Goal: Task Accomplishment & Management: Manage account settings

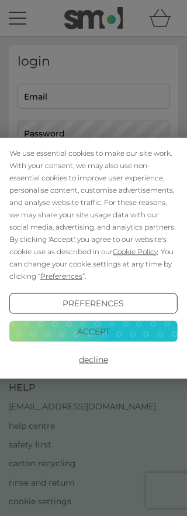
click at [98, 360] on button "Decline" at bounding box center [93, 359] width 169 height 21
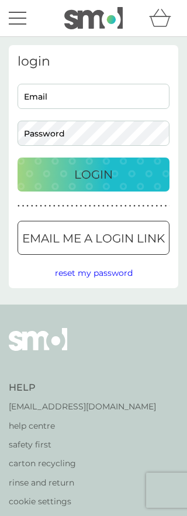
click at [86, 98] on input "Email" at bounding box center [94, 96] width 152 height 25
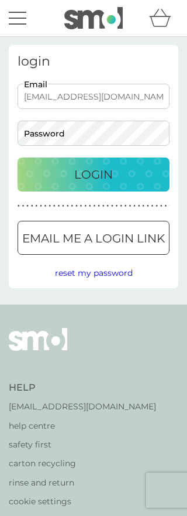
type input "boillinger@btinternet.com"
click at [99, 275] on span "reset my password" at bounding box center [94, 273] width 78 height 11
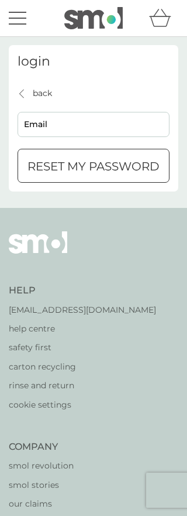
click at [74, 125] on input "Email" at bounding box center [94, 124] width 152 height 25
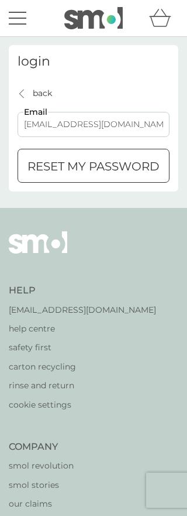
type input "bpillinger@btinternet.com"
click at [98, 165] on div "submit" at bounding box center [94, 166] width 42 height 12
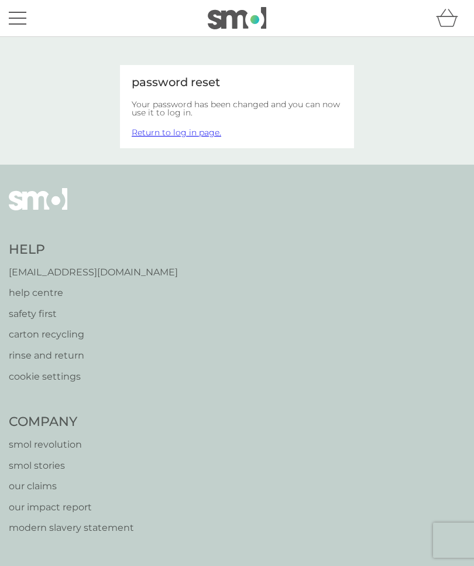
click at [197, 132] on link "Return to log in page." at bounding box center [177, 132] width 90 height 11
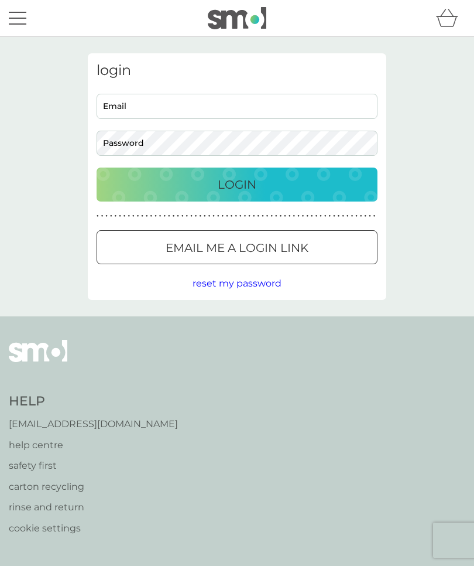
click at [185, 110] on input "Email" at bounding box center [237, 106] width 281 height 25
type input "[EMAIL_ADDRESS][DOMAIN_NAME]"
click at [262, 180] on div "Login" at bounding box center [237, 184] width 258 height 19
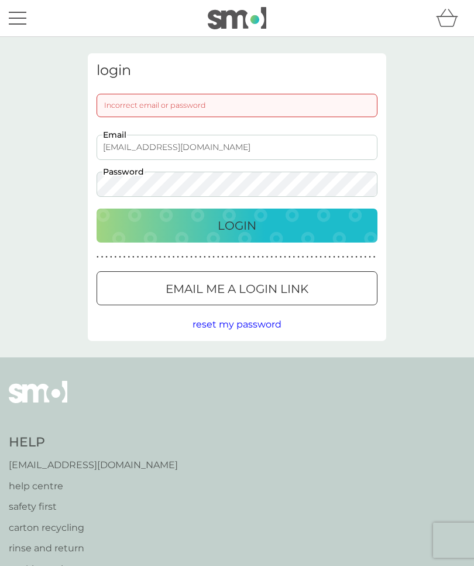
click at [274, 228] on div "Login" at bounding box center [237, 225] width 258 height 19
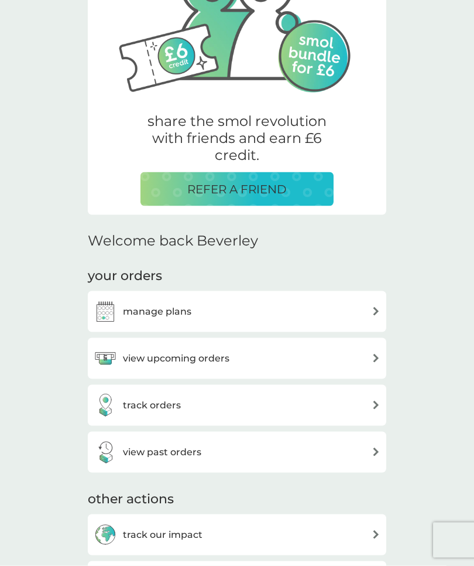
scroll to position [135, 0]
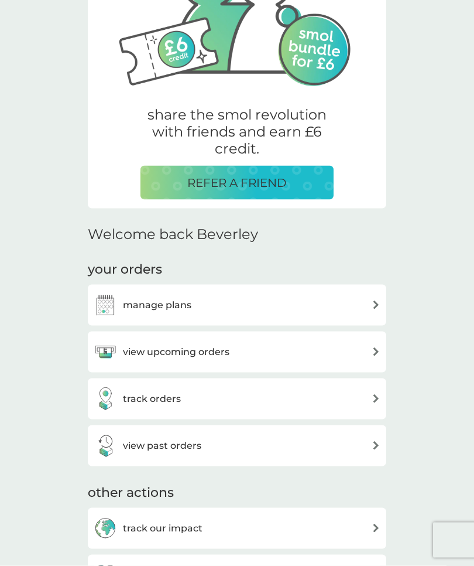
click at [372, 300] on img at bounding box center [376, 304] width 9 height 9
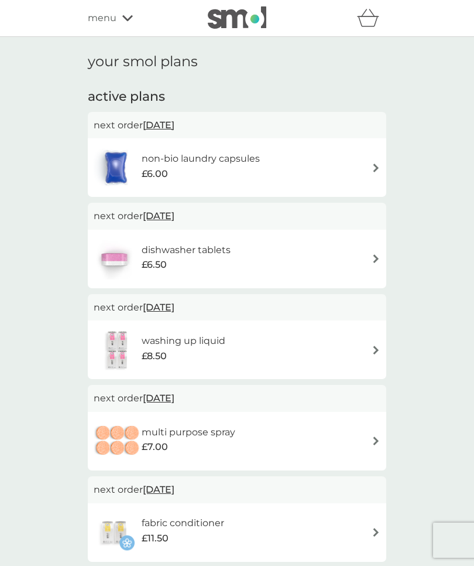
click at [376, 168] on img at bounding box center [376, 167] width 9 height 9
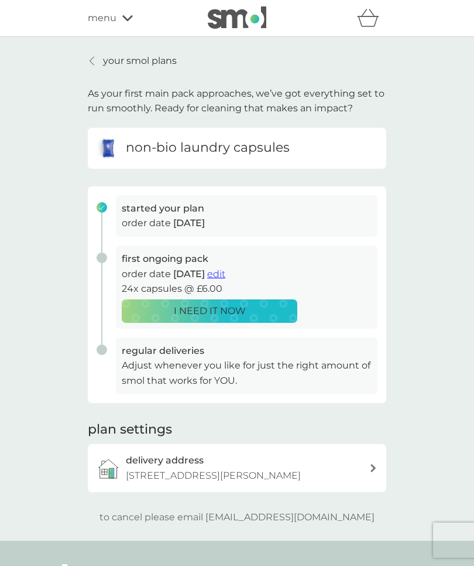
click at [127, 59] on p "your smol plans" at bounding box center [140, 60] width 74 height 15
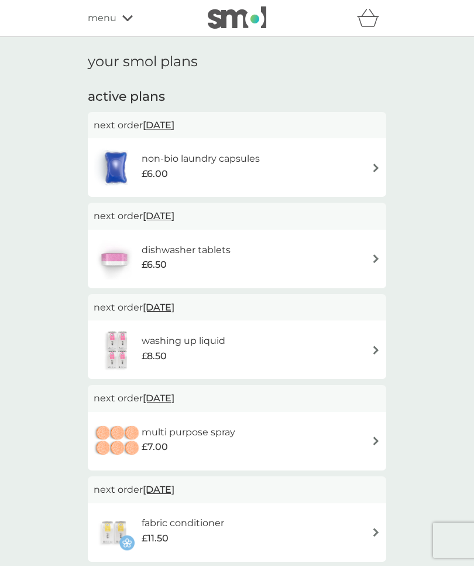
click at [110, 16] on span "menu" at bounding box center [102, 18] width 29 height 15
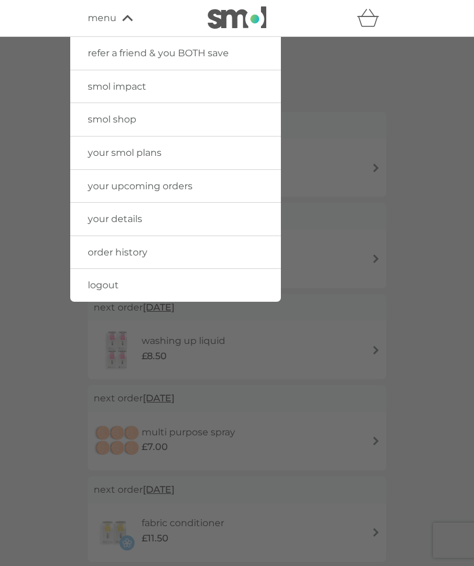
click at [130, 248] on span "order history" at bounding box center [118, 252] width 60 height 11
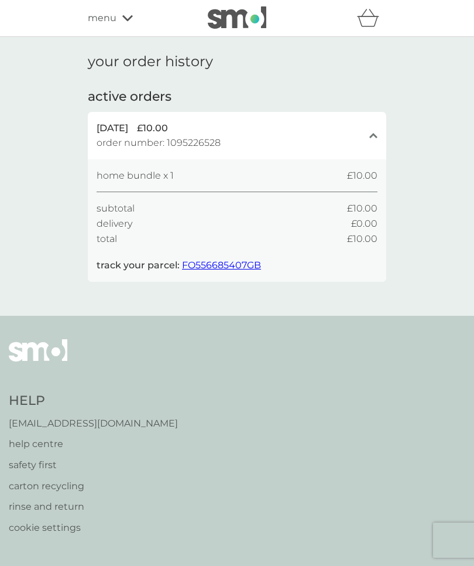
click at [125, 13] on div "menu" at bounding box center [138, 18] width 100 height 15
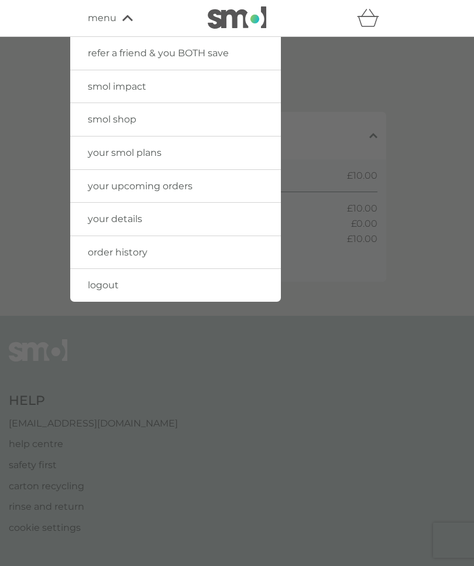
click at [142, 158] on span "your smol plans" at bounding box center [125, 152] width 74 height 11
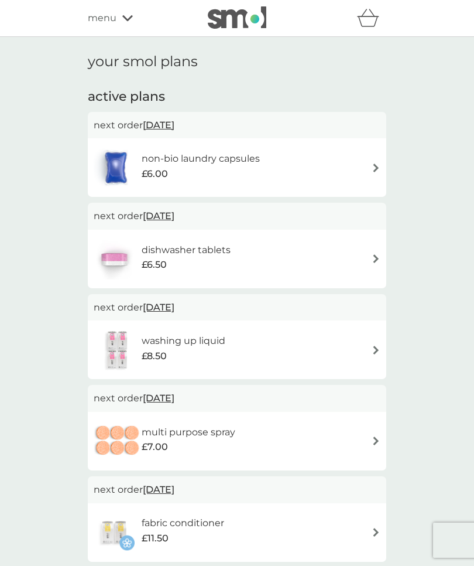
click at [125, 20] on icon at bounding box center [127, 18] width 11 height 6
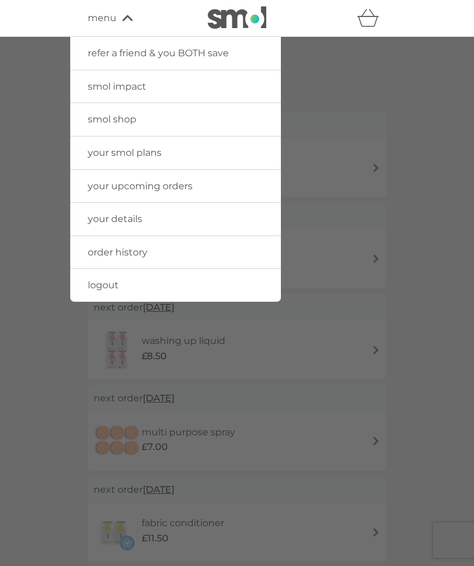
click at [169, 186] on span "your upcoming orders" at bounding box center [140, 185] width 105 height 11
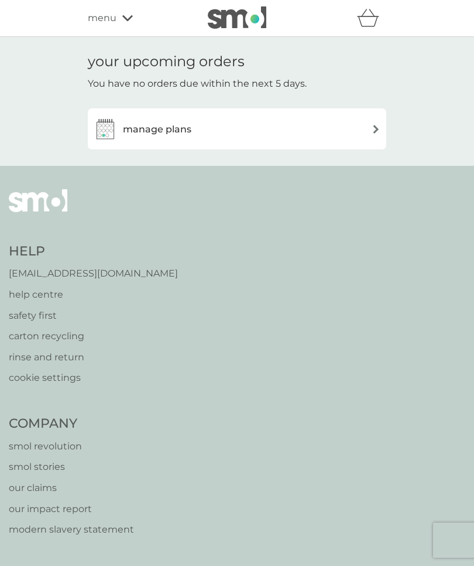
click at [374, 129] on img at bounding box center [376, 129] width 9 height 9
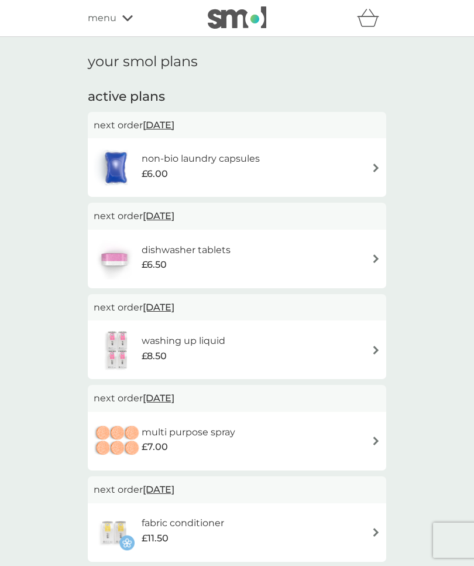
click at [110, 21] on span "menu" at bounding box center [102, 18] width 29 height 15
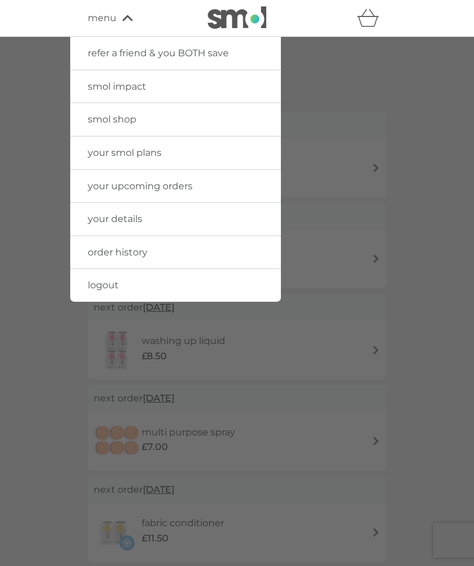
click at [101, 19] on span "menu" at bounding box center [102, 18] width 29 height 15
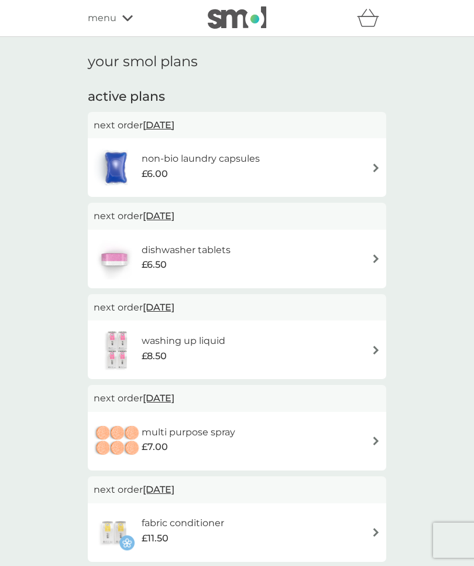
click at [108, 20] on span "menu" at bounding box center [102, 18] width 29 height 15
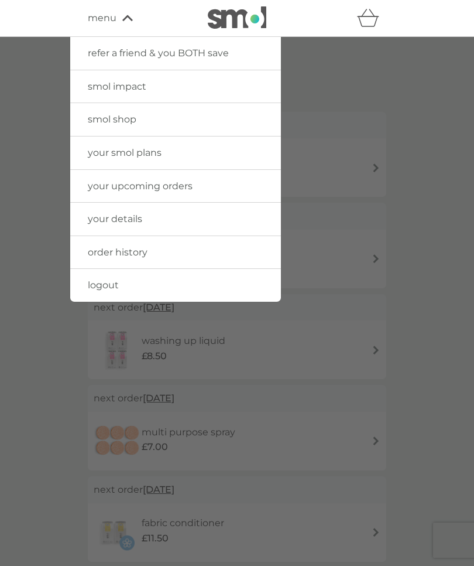
click at [426, 71] on div at bounding box center [237, 320] width 474 height 566
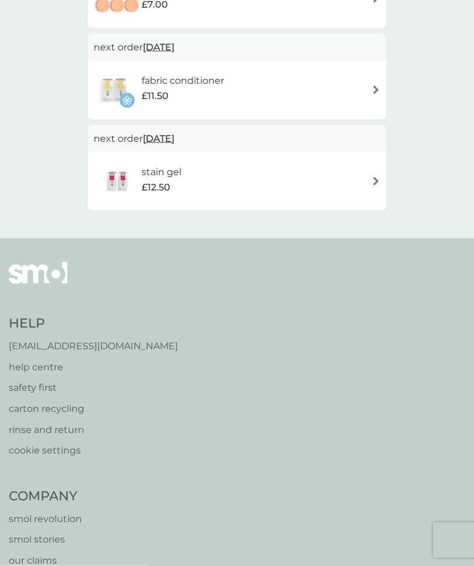
scroll to position [659, 0]
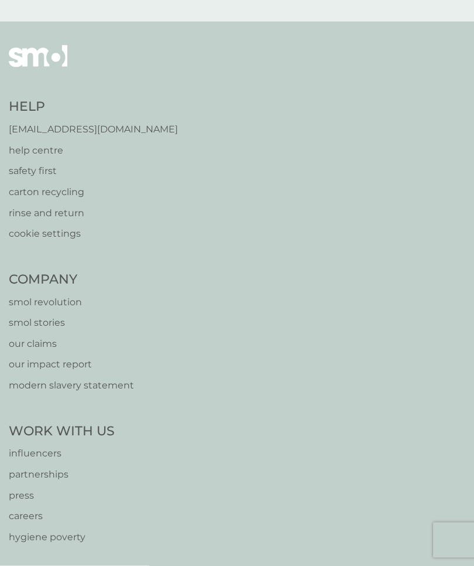
click at [88, 127] on p "[EMAIL_ADDRESS][DOMAIN_NAME]" at bounding box center [93, 129] width 169 height 15
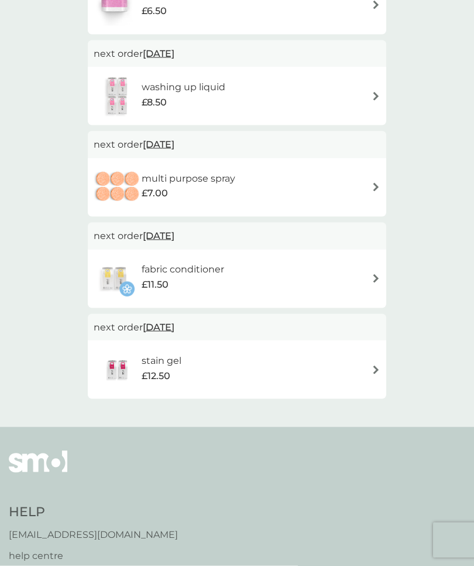
scroll to position [0, 0]
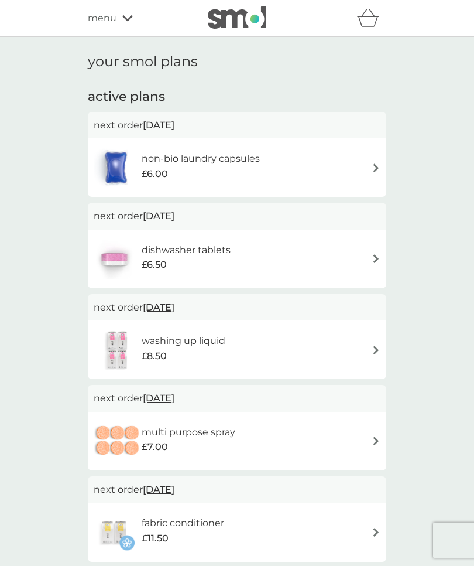
click at [120, 20] on div "menu" at bounding box center [138, 18] width 100 height 15
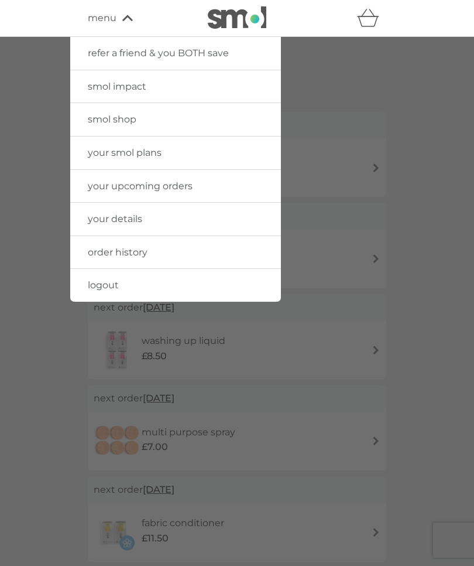
click at [119, 218] on span "your details" at bounding box center [115, 218] width 54 height 11
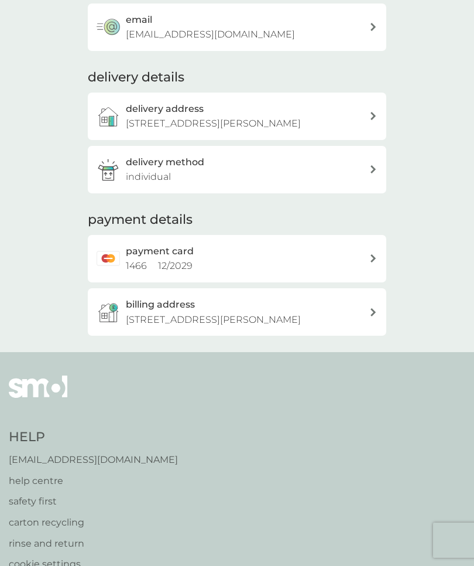
scroll to position [109, 0]
click at [364, 168] on div "delivery method individual" at bounding box center [248, 169] width 244 height 30
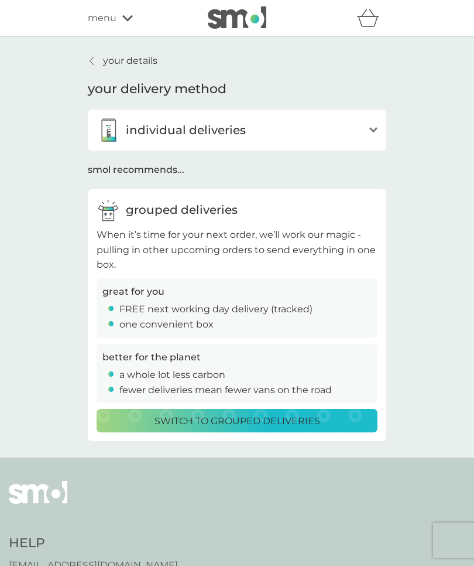
click at [255, 418] on p "Switch to grouped deliveries" at bounding box center [238, 420] width 166 height 15
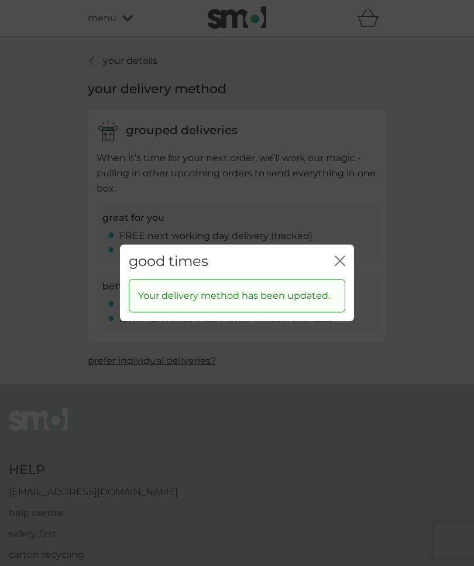
click at [343, 266] on icon "close" at bounding box center [340, 260] width 11 height 11
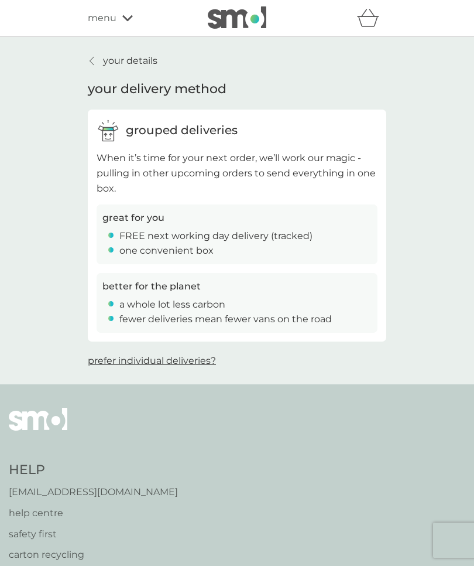
click at [88, 64] on link "your details" at bounding box center [123, 60] width 70 height 15
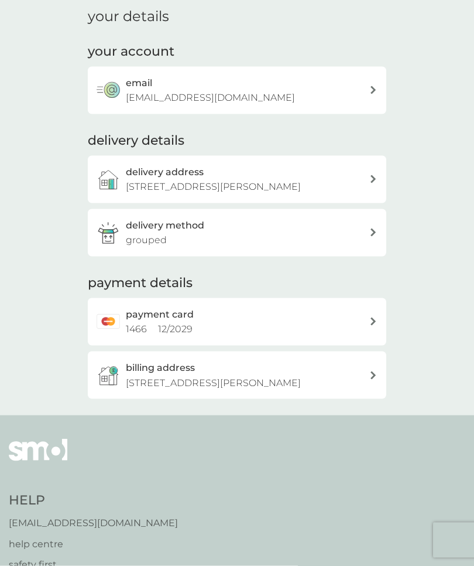
scroll to position [61, 0]
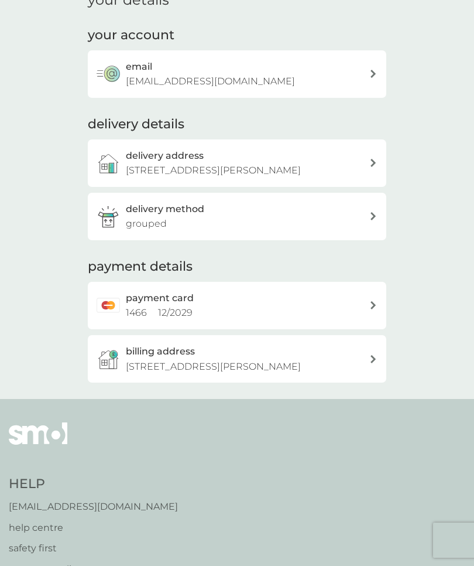
click at [368, 300] on div "payment card 1466 12 / 2029" at bounding box center [248, 305] width 244 height 30
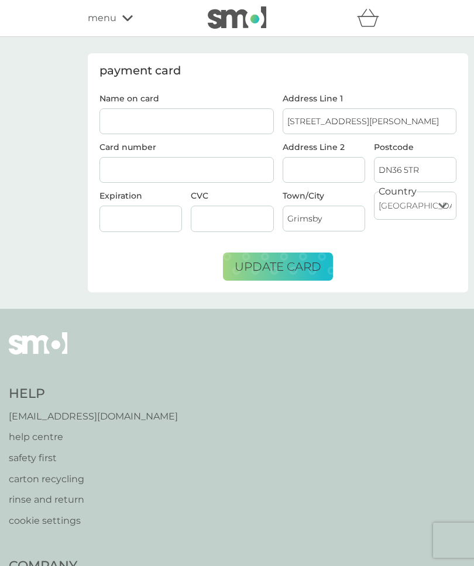
click at [118, 22] on div "menu" at bounding box center [138, 18] width 100 height 15
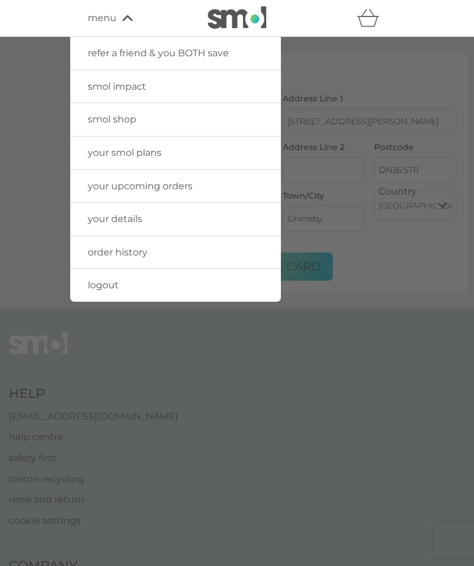
click at [125, 217] on span "your details" at bounding box center [115, 218] width 54 height 11
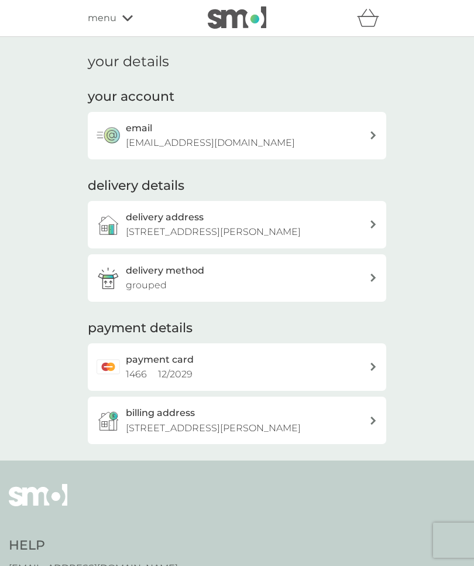
click at [362, 362] on div "payment card 1466 12 / 2029" at bounding box center [248, 367] width 244 height 30
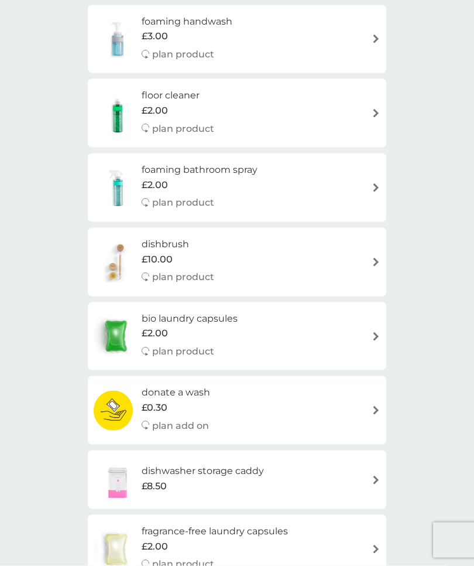
scroll to position [874, 0]
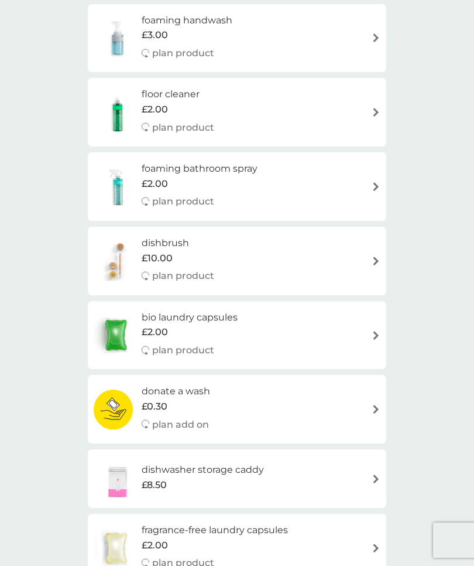
click at [375, 331] on img at bounding box center [376, 335] width 9 height 9
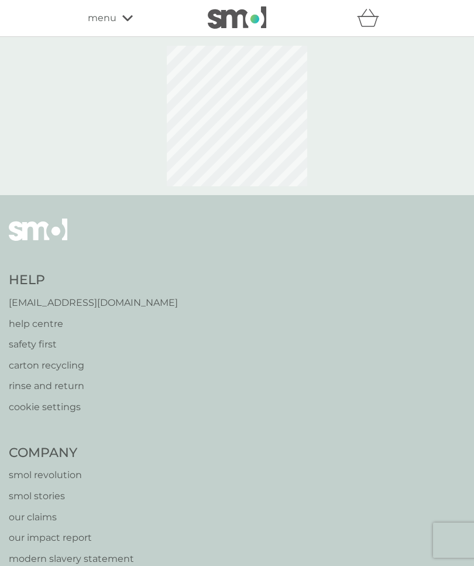
click at [369, 329] on div "Help [EMAIL_ADDRESS][DOMAIN_NAME] help centre safety first carton recycling rin…" at bounding box center [237, 574] width 457 height 713
select select "42"
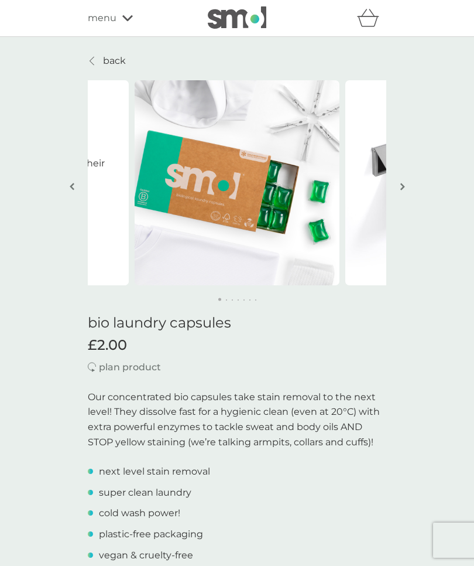
click at [89, 61] on div at bounding box center [92, 60] width 8 height 9
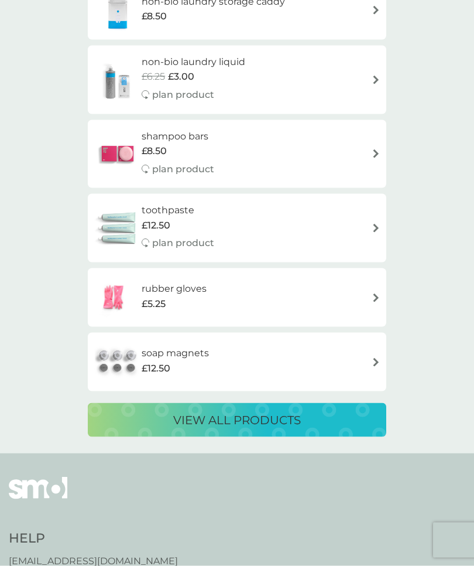
scroll to position [1927, 0]
click at [263, 410] on p "view all products" at bounding box center [237, 419] width 128 height 19
